Goal: Entertainment & Leisure: Consume media (video, audio)

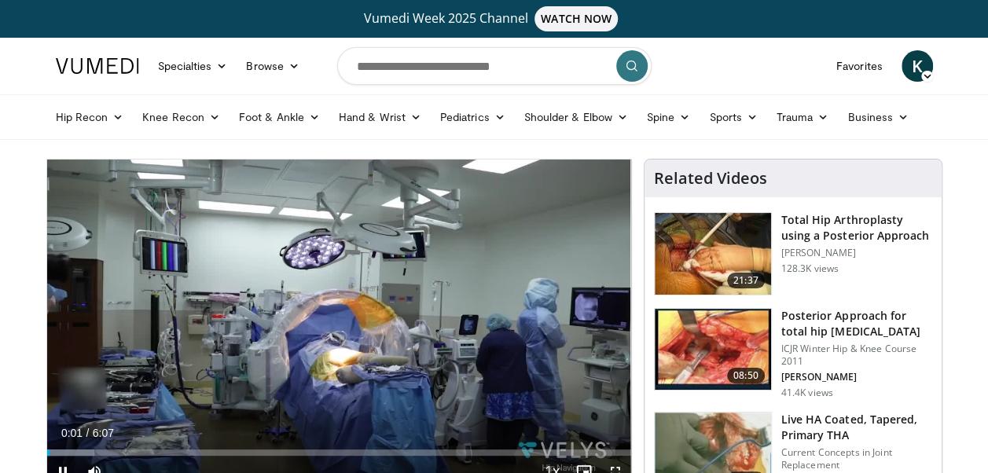
scroll to position [79, 0]
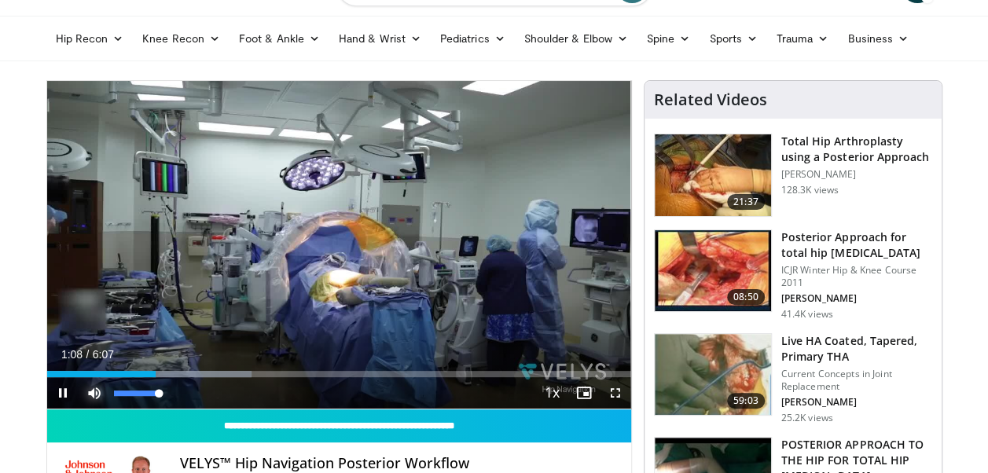
click at [89, 383] on span "Video Player" at bounding box center [94, 392] width 31 height 31
click at [134, 391] on div "44%" at bounding box center [135, 394] width 2 height 6
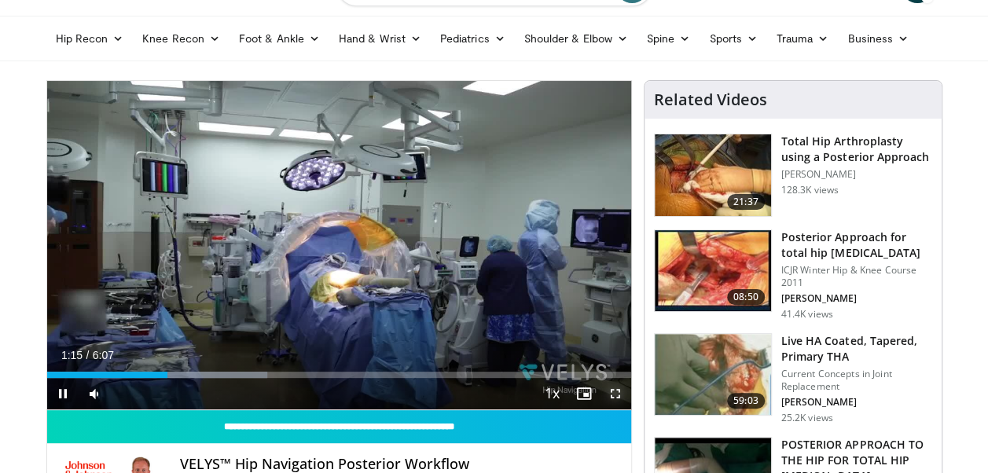
click at [616, 389] on span "Video Player" at bounding box center [615, 393] width 31 height 31
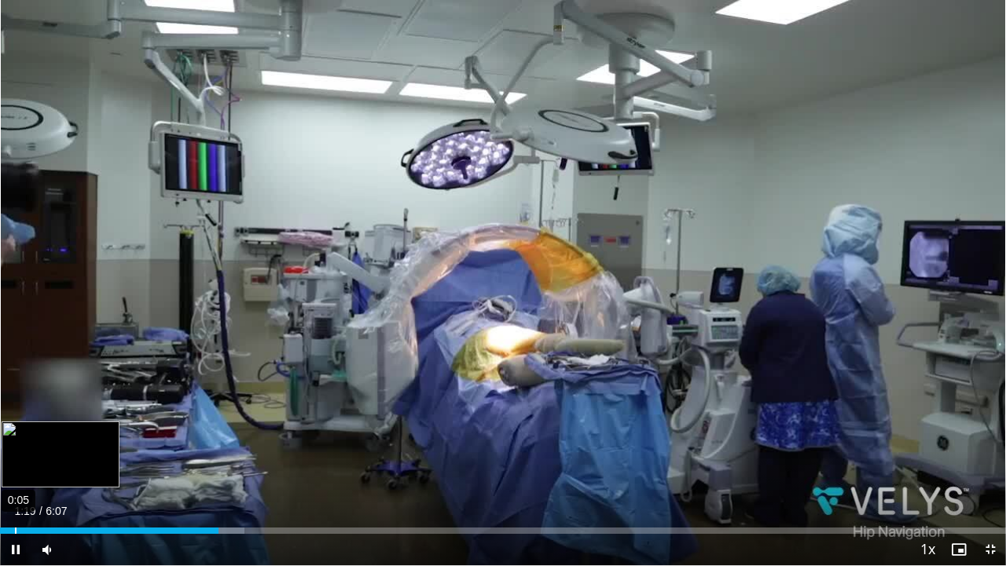
click at [15, 472] on div "0:05" at bounding box center [16, 530] width 2 height 6
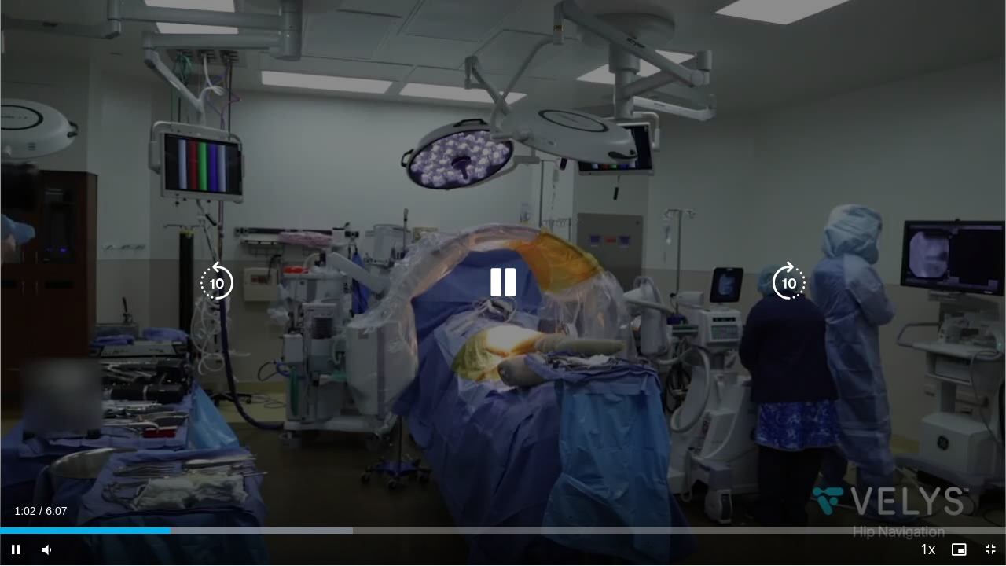
click at [452, 280] on div "Video Player" at bounding box center [503, 282] width 604 height 31
click at [499, 273] on icon "Video Player" at bounding box center [503, 283] width 44 height 44
click at [510, 286] on icon "Video Player" at bounding box center [503, 283] width 44 height 44
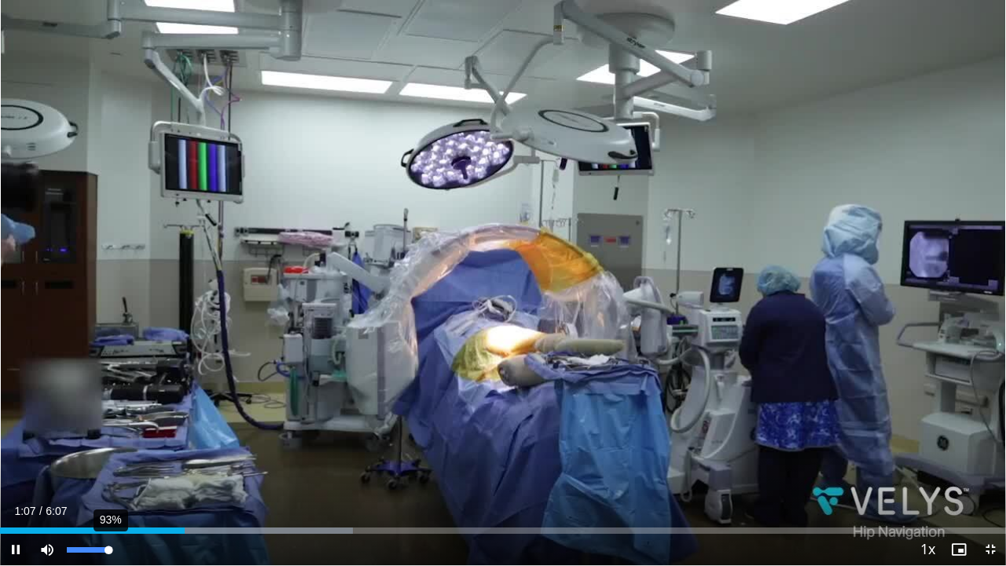
click at [109, 472] on div "93%" at bounding box center [89, 550] width 45 height 6
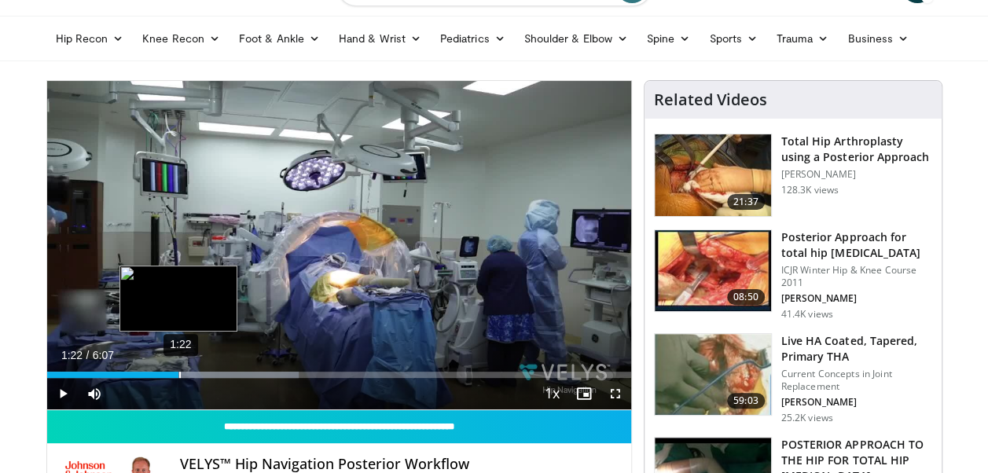
click at [179, 372] on div "1:22" at bounding box center [180, 375] width 2 height 6
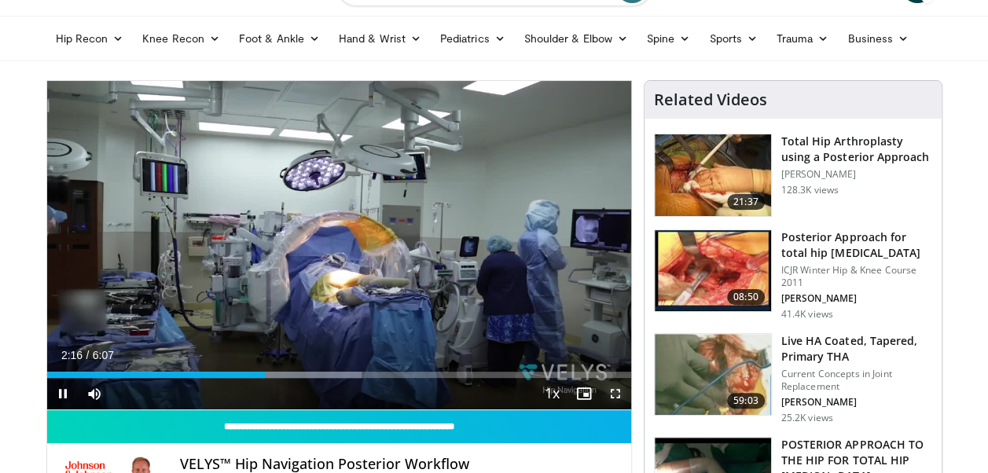
click at [618, 397] on span "Video Player" at bounding box center [615, 393] width 31 height 31
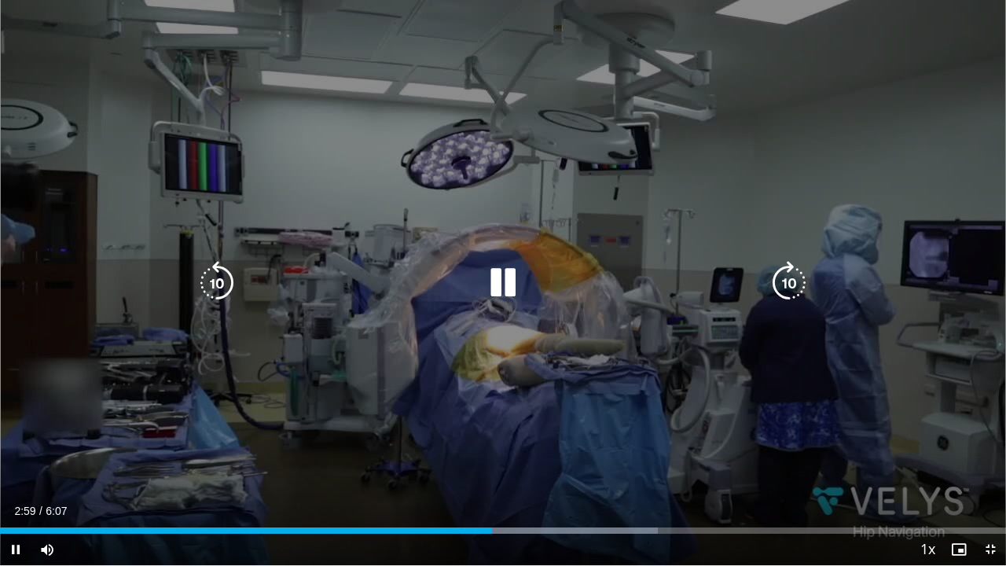
click at [512, 292] on icon "Video Player" at bounding box center [503, 283] width 44 height 44
click at [497, 279] on icon "Video Player" at bounding box center [503, 283] width 44 height 44
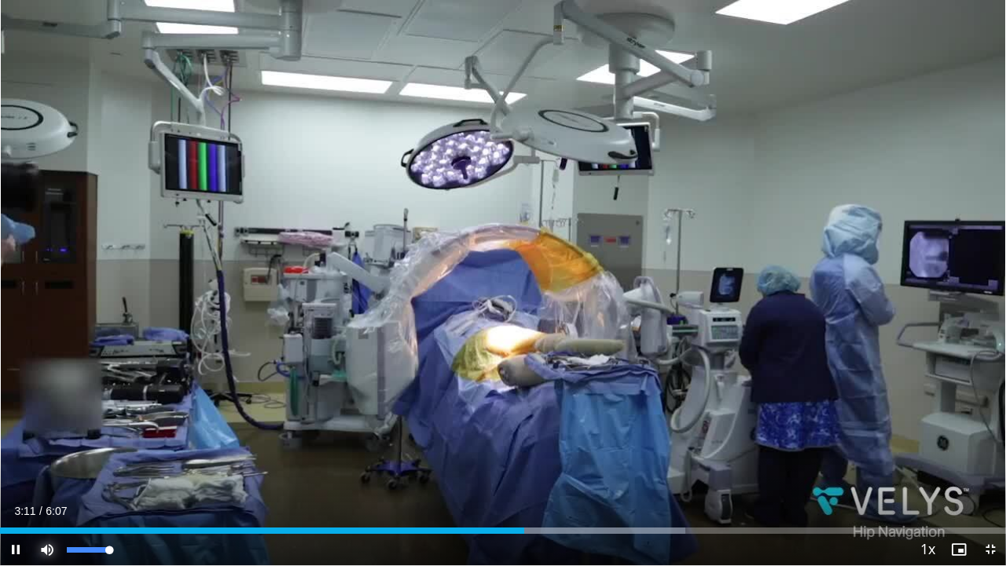
click at [52, 472] on span "Video Player" at bounding box center [46, 549] width 31 height 31
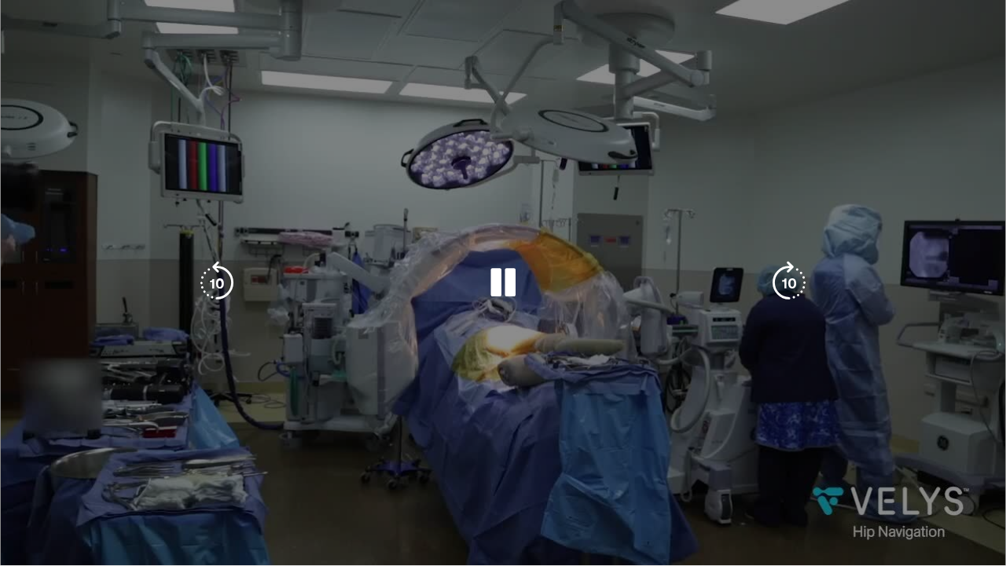
click at [52, 472] on div "10 seconds Tap to unmute" at bounding box center [503, 282] width 1006 height 565
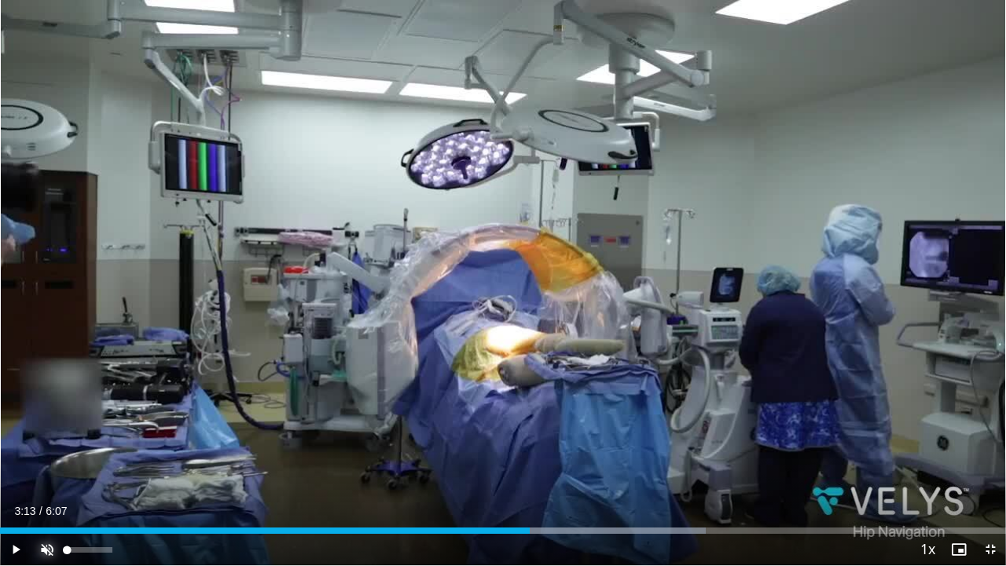
click at [50, 472] on span "Video Player" at bounding box center [46, 549] width 31 height 31
click at [9, 472] on span "Video Player" at bounding box center [15, 549] width 31 height 31
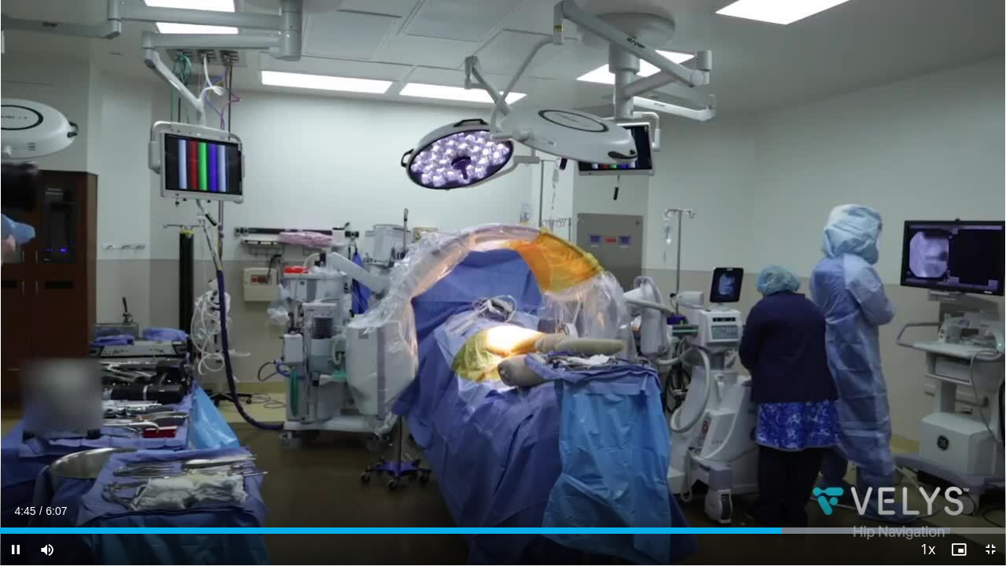
click at [459, 472] on div "Current Time 4:45 / Duration 6:07 Pause Skip Backward Skip Forward Mute 0% Load…" at bounding box center [503, 549] width 1006 height 31
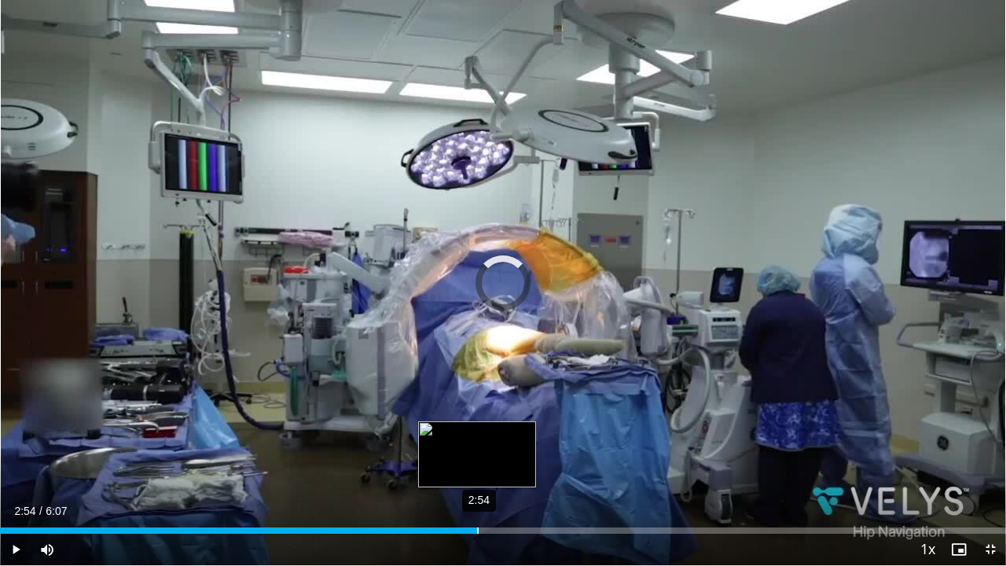
click at [477, 472] on div "2:54" at bounding box center [478, 530] width 2 height 6
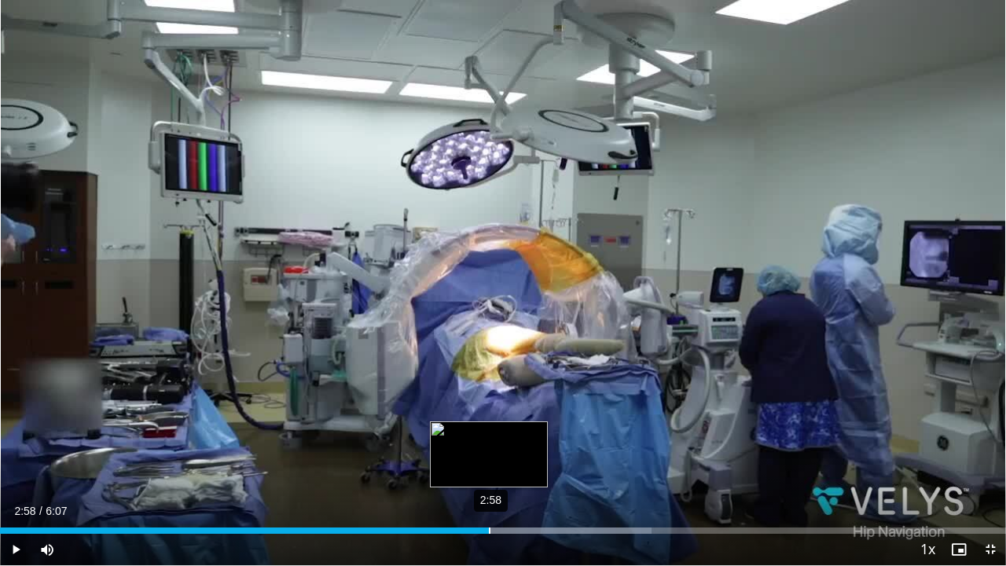
click at [489, 472] on div "2:58" at bounding box center [490, 530] width 2 height 6
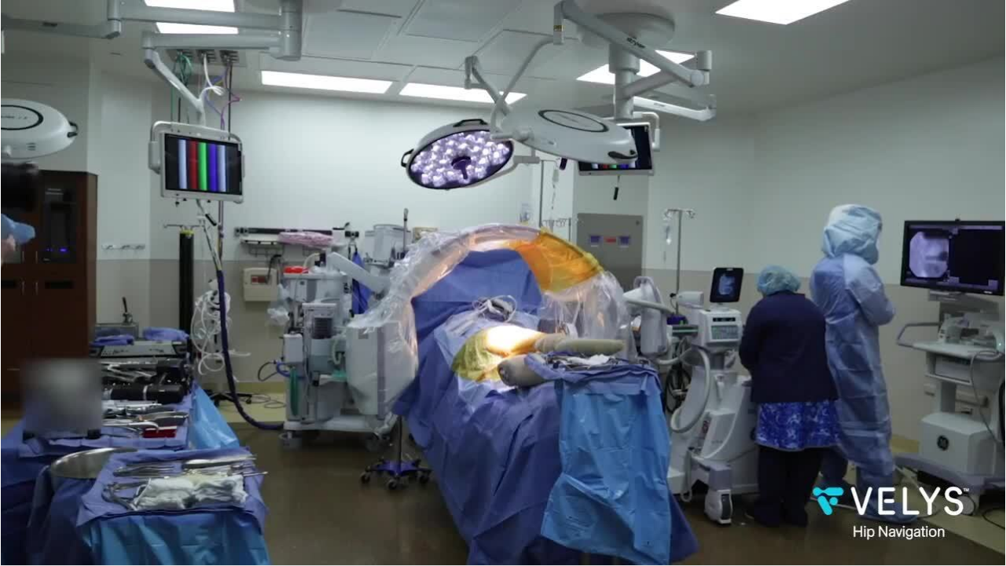
click at [495, 472] on div "10 seconds Tap to unmute" at bounding box center [503, 282] width 1006 height 565
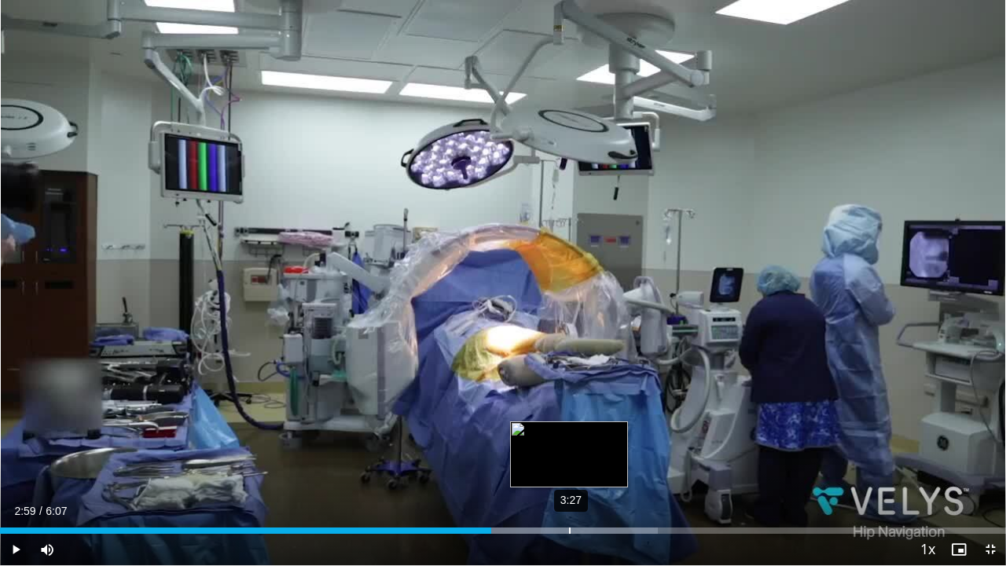
click at [569, 472] on div "3:27" at bounding box center [570, 530] width 2 height 6
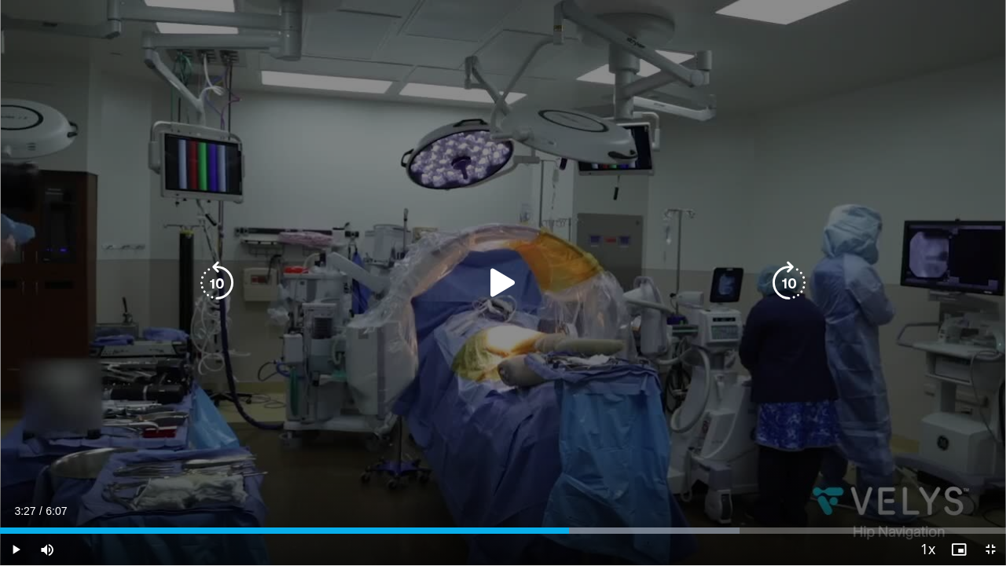
click at [503, 289] on icon "Video Player" at bounding box center [503, 283] width 44 height 44
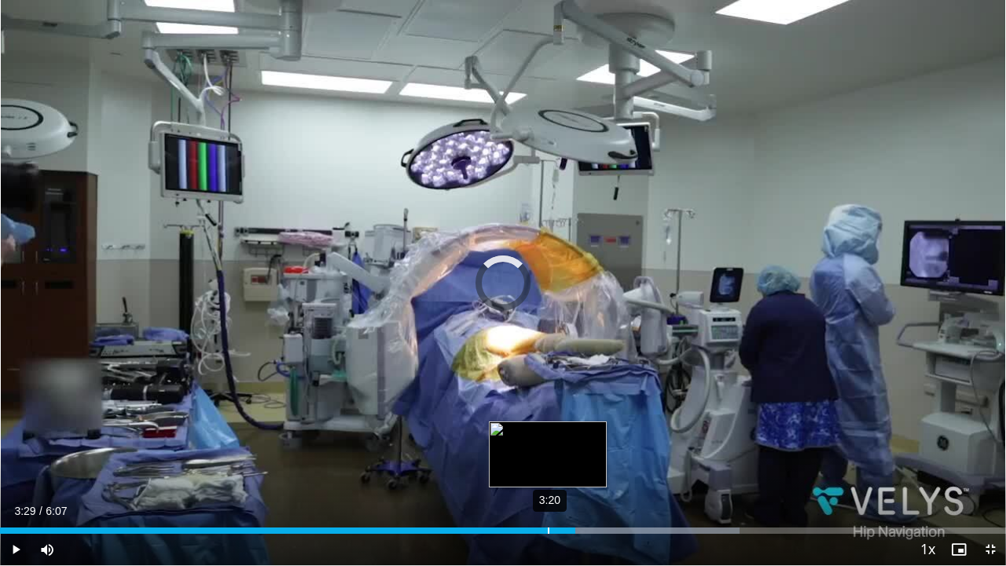
click at [547, 472] on div "Loaded : 73.55% 3:20 3:19" at bounding box center [503, 526] width 1006 height 15
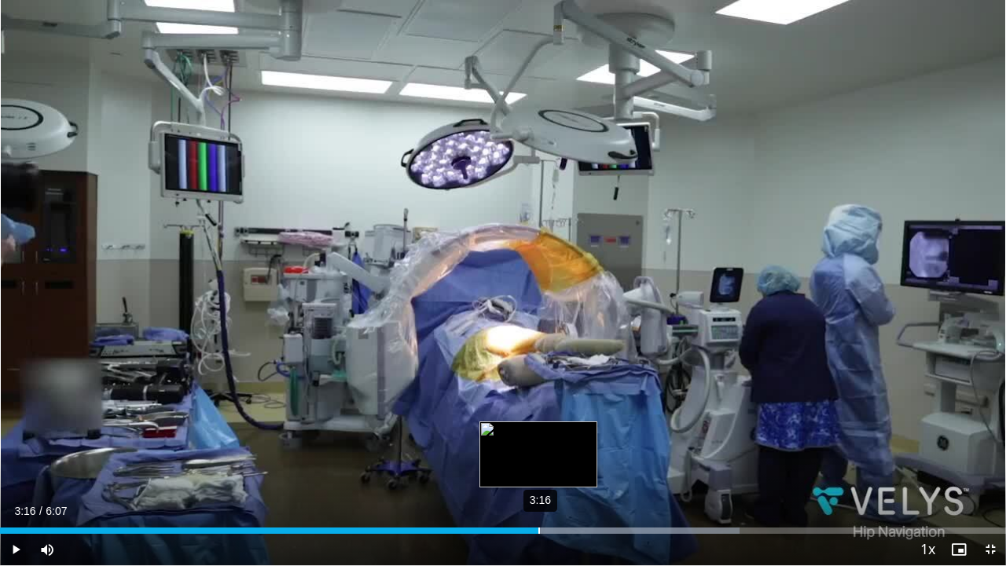
click at [538, 472] on div "3:16" at bounding box center [539, 530] width 2 height 6
click at [536, 472] on div "3:15" at bounding box center [537, 530] width 2 height 6
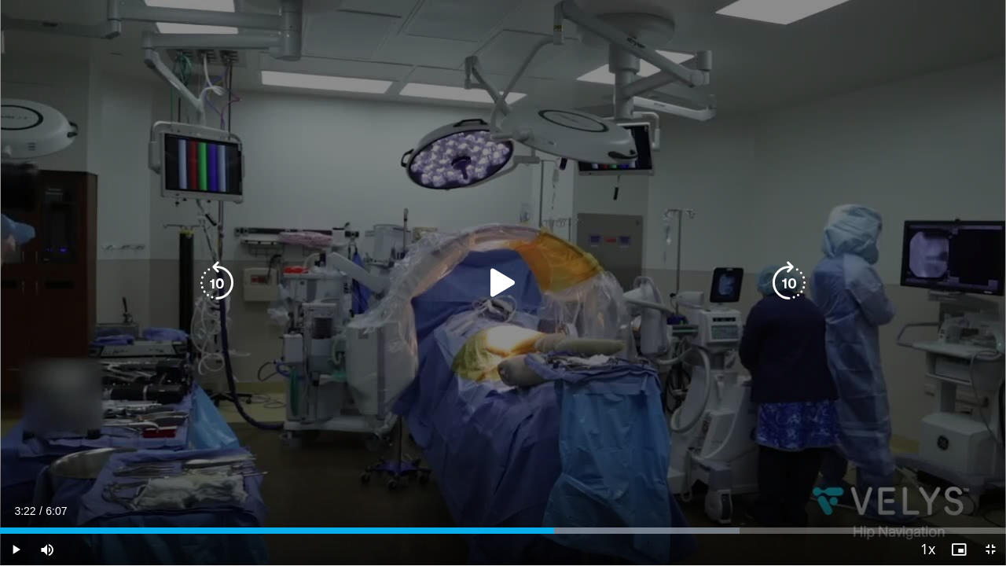
click at [492, 294] on icon "Video Player" at bounding box center [503, 283] width 44 height 44
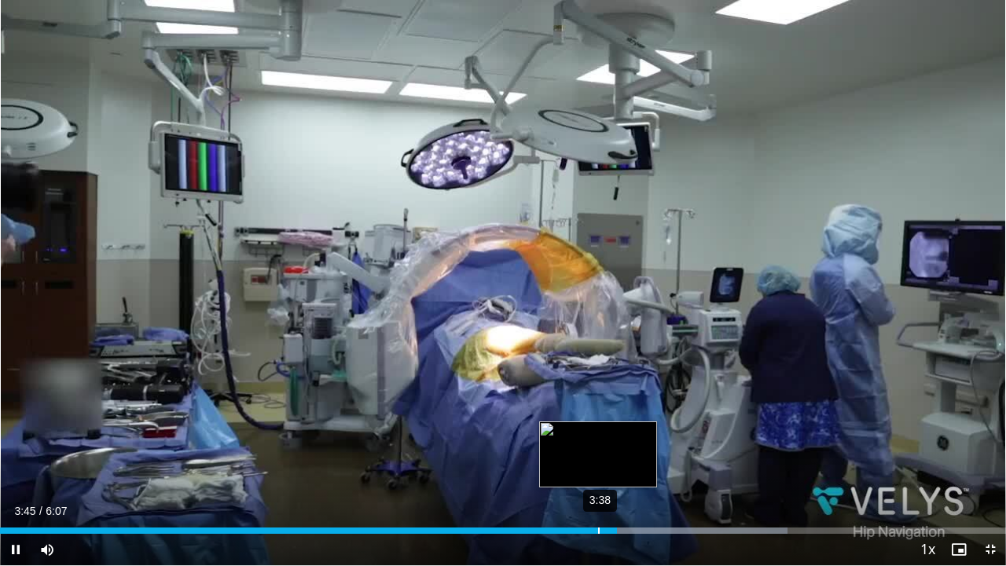
click at [598, 472] on div "3:38" at bounding box center [599, 530] width 2 height 6
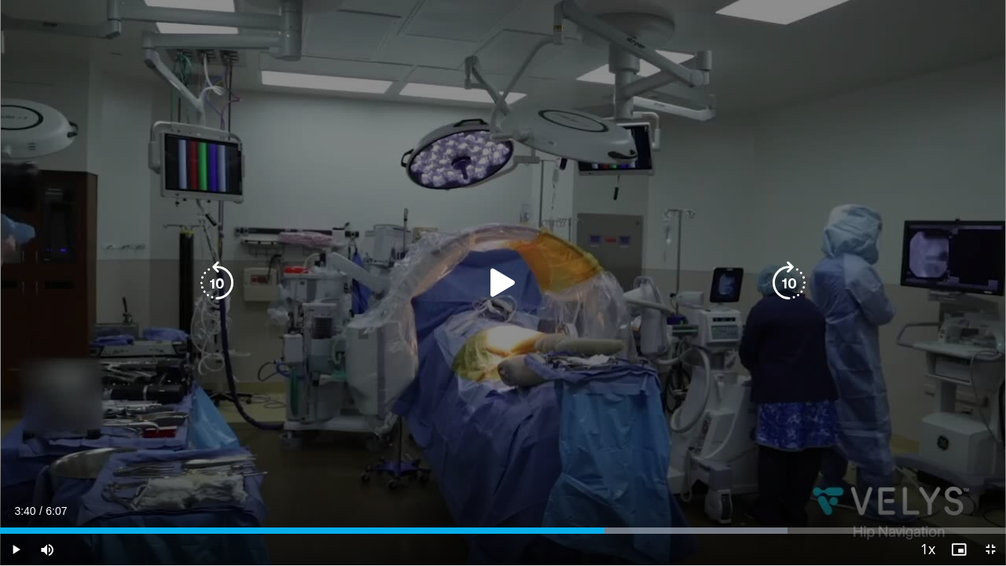
click at [987, 344] on div "10 seconds Tap to unmute" at bounding box center [503, 282] width 1006 height 565
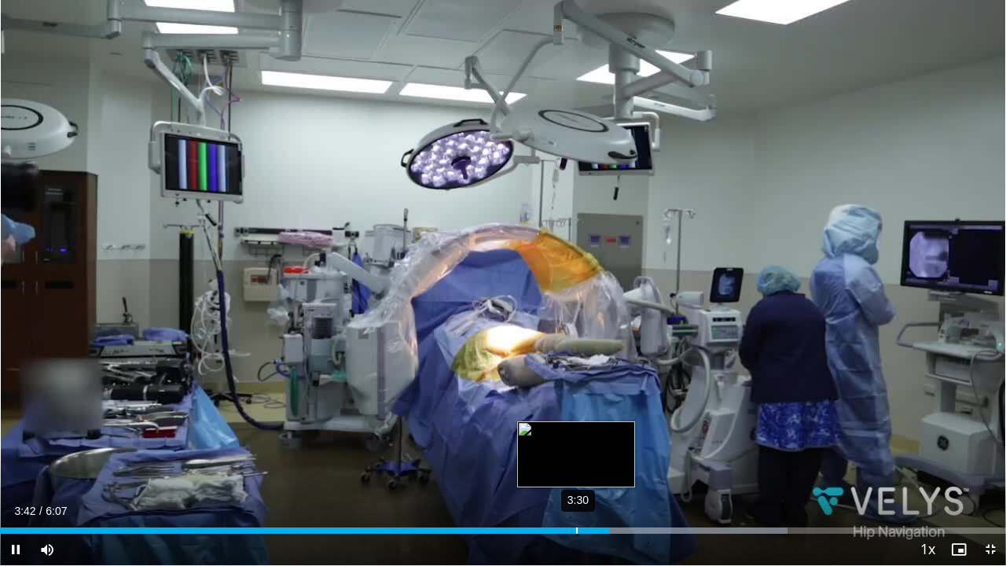
click at [577, 472] on div "3:30" at bounding box center [577, 530] width 2 height 6
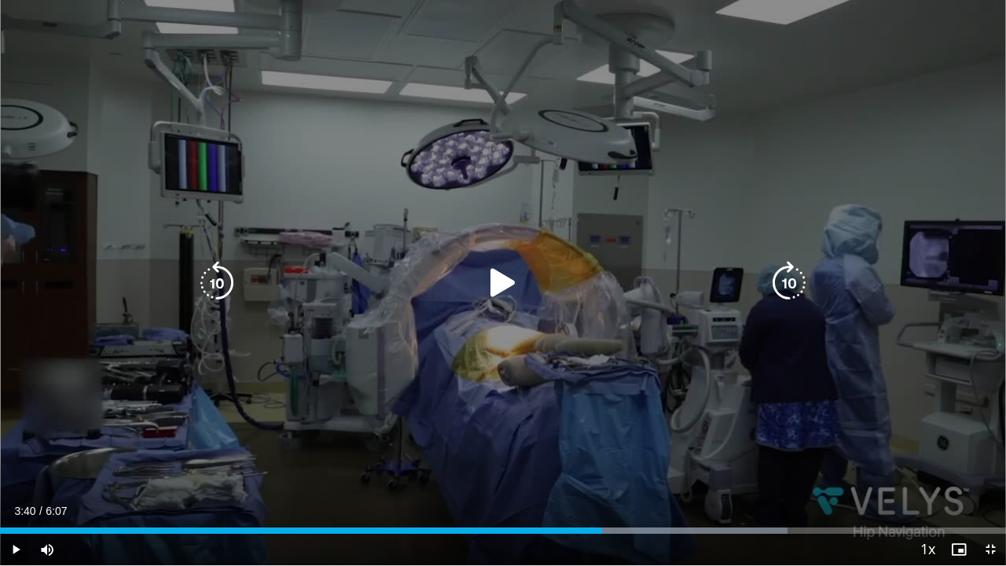
click at [497, 286] on icon "Video Player" at bounding box center [503, 283] width 44 height 44
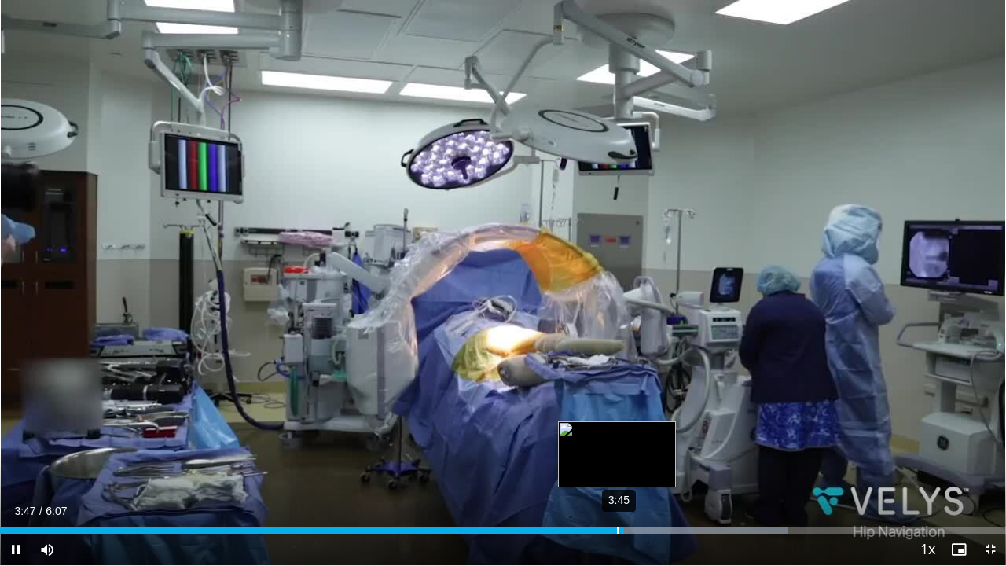
click at [616, 472] on div "Loaded : 78.27% 3:45 3:47" at bounding box center [503, 530] width 1006 height 6
click at [597, 472] on div "Loaded : 80.97% 3:37 3:38" at bounding box center [503, 526] width 1006 height 15
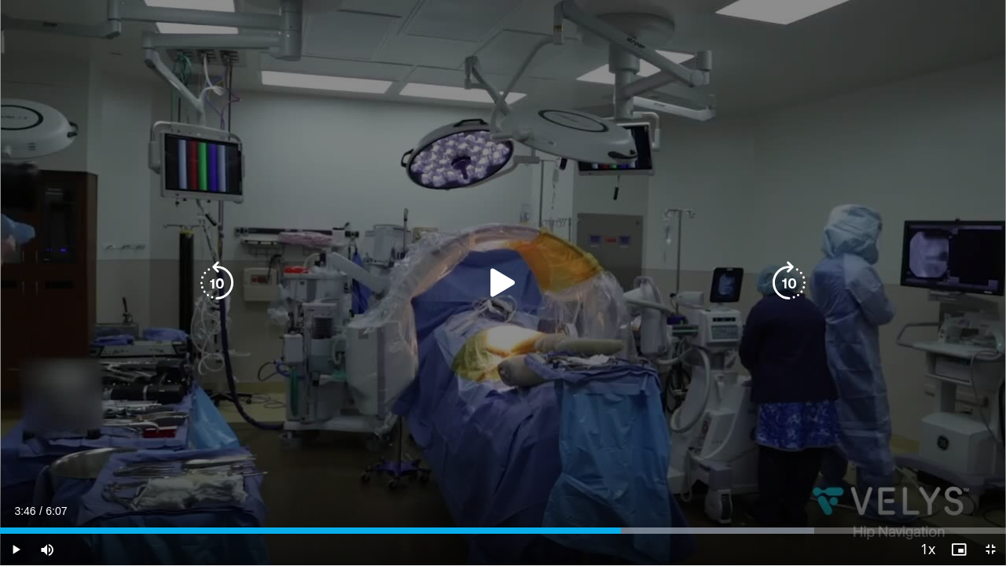
click at [498, 297] on icon "Video Player" at bounding box center [503, 283] width 44 height 44
click at [489, 277] on icon "Video Player" at bounding box center [503, 283] width 44 height 44
click at [506, 292] on icon "Video Player" at bounding box center [503, 283] width 44 height 44
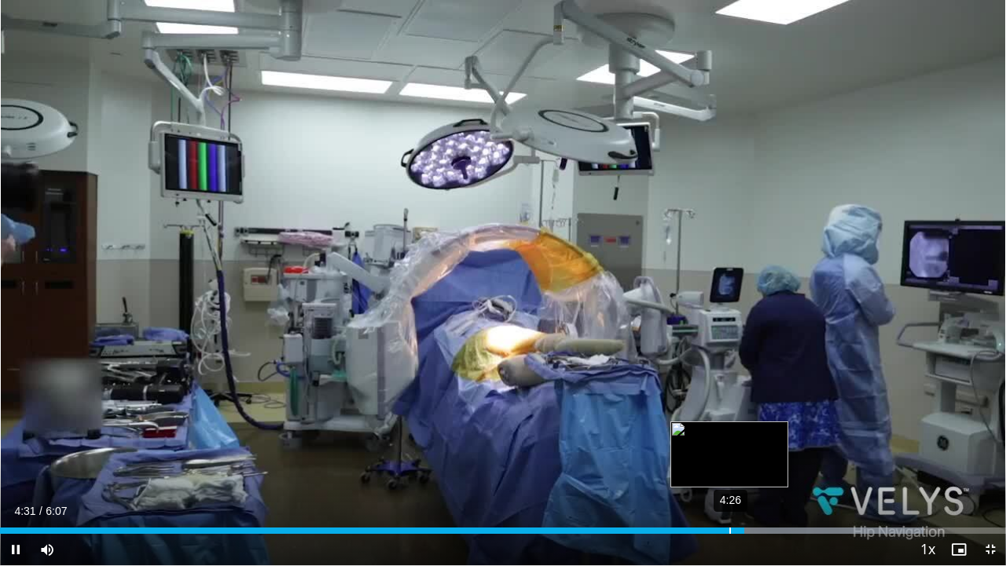
click at [729, 472] on div "4:26" at bounding box center [730, 530] width 2 height 6
click at [713, 472] on div "4:20" at bounding box center [714, 530] width 2 height 6
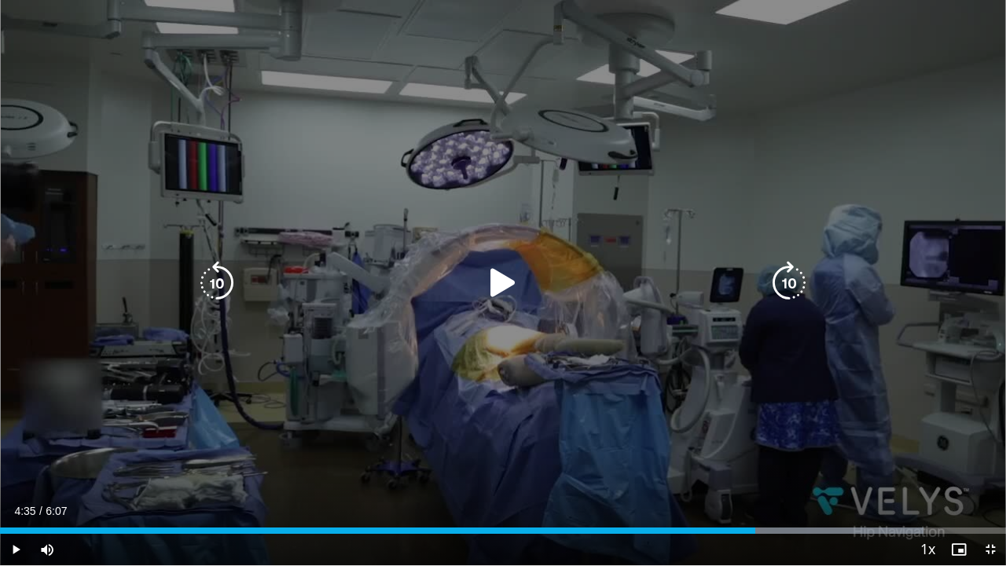
click at [490, 285] on icon "Video Player" at bounding box center [503, 283] width 44 height 44
drag, startPoint x: 482, startPoint y: 280, endPoint x: 490, endPoint y: 287, distance: 10.0
click at [484, 281] on icon "Video Player" at bounding box center [503, 283] width 44 height 44
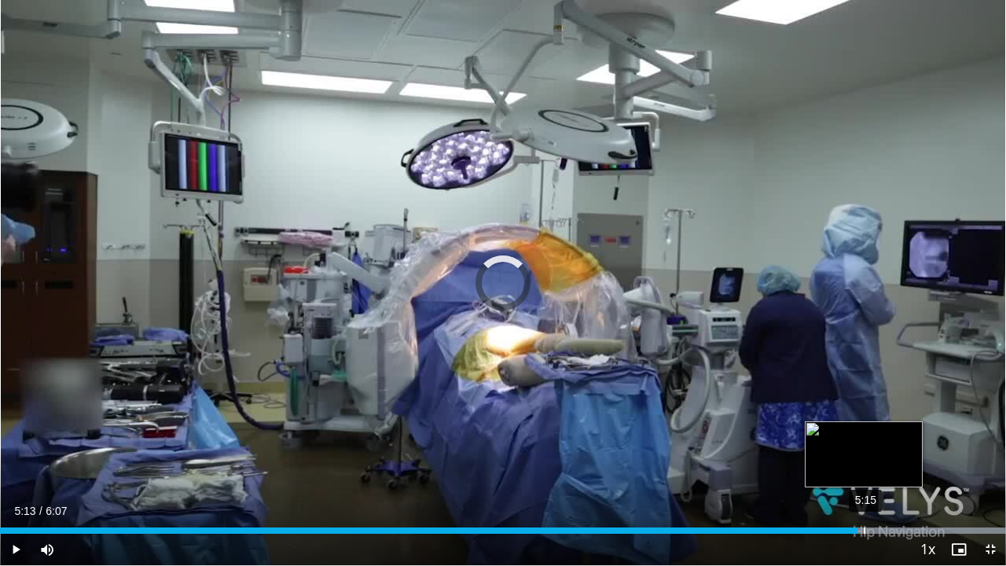
click at [864, 472] on div "Loaded : 100.00% 5:15 5:13" at bounding box center [503, 526] width 1006 height 15
click at [877, 472] on div "Loaded : 100.00% 5:20 5:20" at bounding box center [503, 526] width 1006 height 15
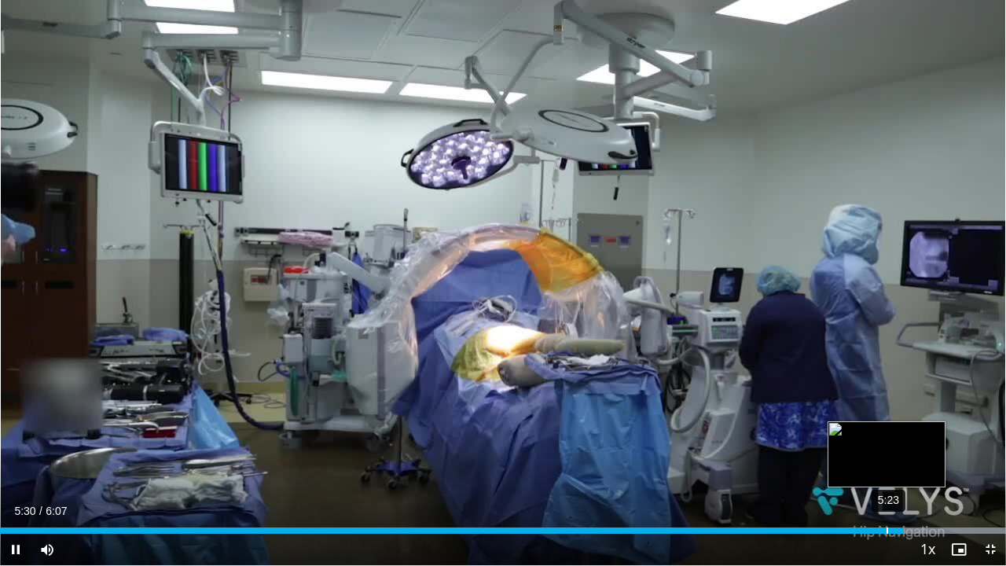
click at [886, 472] on div "5:23" at bounding box center [887, 530] width 2 height 6
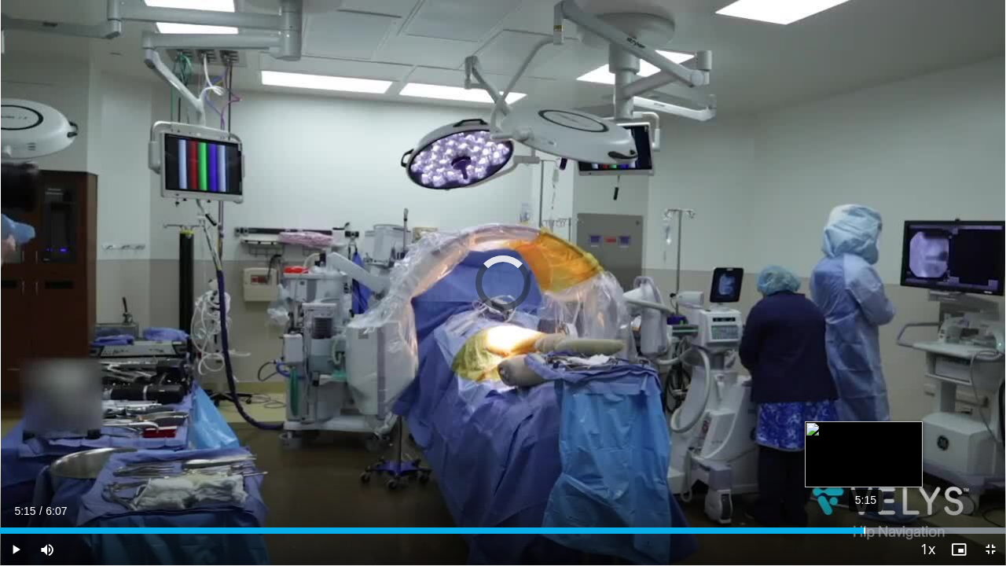
click at [864, 472] on div "Loaded : 100.00% 5:15 5:30" at bounding box center [503, 526] width 1006 height 15
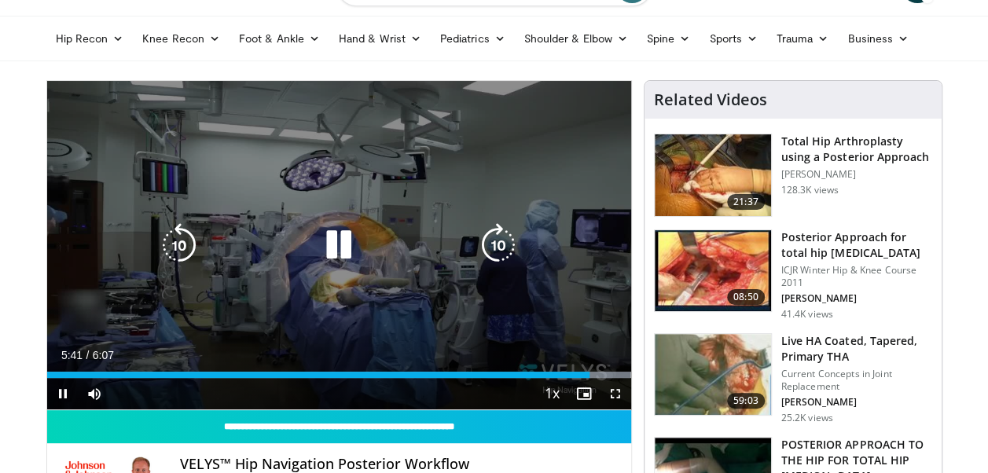
click at [347, 251] on icon "Video Player" at bounding box center [339, 245] width 44 height 44
